Goal: Task Accomplishment & Management: Manage account settings

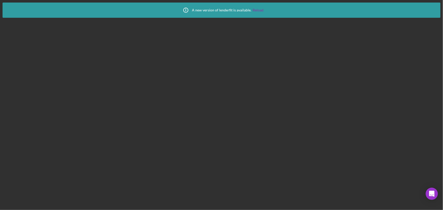
drag, startPoint x: 259, startPoint y: 11, endPoint x: 259, endPoint y: 23, distance: 11.7
click at [259, 11] on link "Reload" at bounding box center [258, 10] width 11 height 4
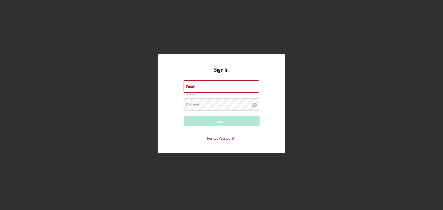
type input "rcraghead@sercap.org"
click at [390, 23] on div "Sign In Email rcraghead@sercap.org Required Password Required Sign In Forgot Pa…" at bounding box center [221, 103] width 437 height 207
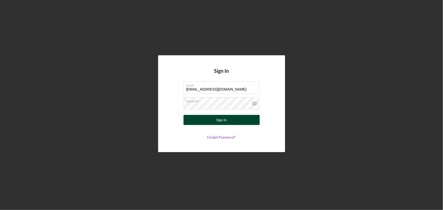
click at [211, 118] on button "Sign In" at bounding box center [221, 120] width 76 height 10
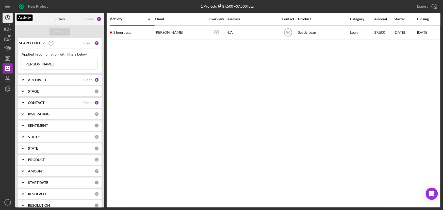
click at [11, 19] on icon "Icon/History" at bounding box center [7, 17] width 13 height 13
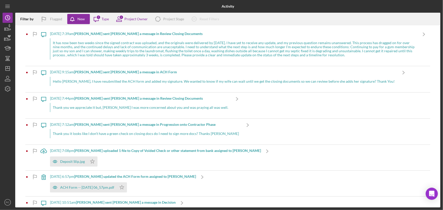
click at [233, 47] on div "It has now been two weeks since the signed contract was uploaded, and the origi…" at bounding box center [233, 48] width 367 height 21
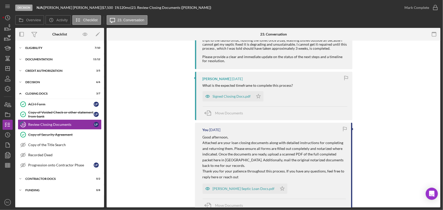
scroll to position [123, 0]
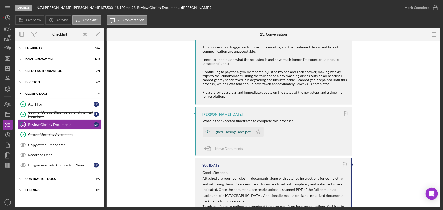
click at [230, 133] on div "Signed Closing Docs.pdf" at bounding box center [232, 132] width 38 height 4
